Goal: Check status

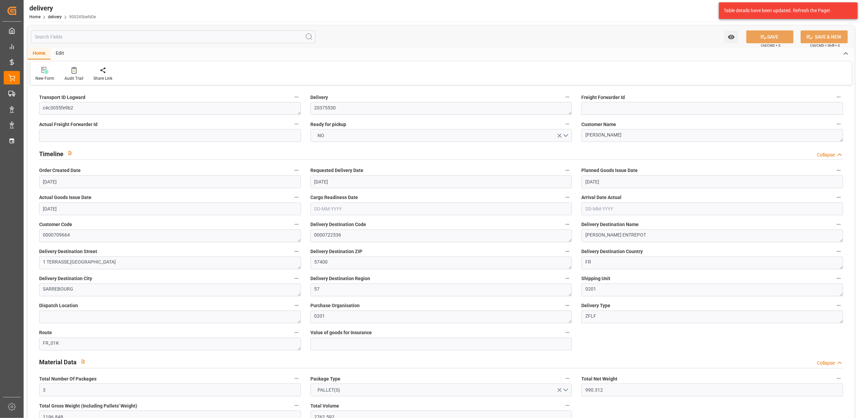
scroll to position [1606, 0]
